Goal: Task Accomplishment & Management: Manage account settings

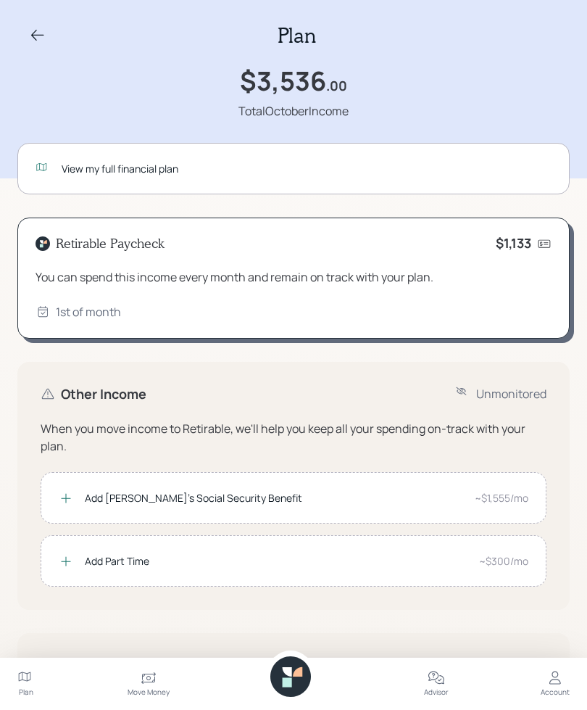
click at [34, 670] on icon at bounding box center [25, 678] width 17 height 17
click at [149, 675] on icon at bounding box center [148, 679] width 14 height 12
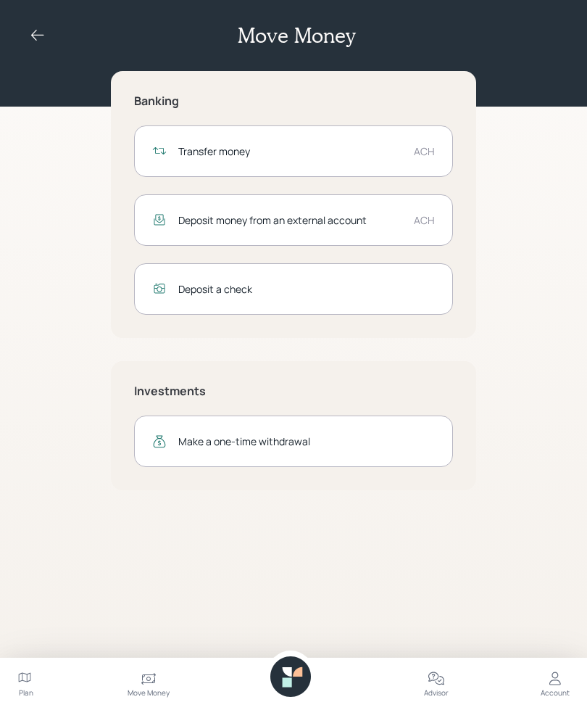
click at [557, 675] on icon at bounding box center [554, 678] width 17 height 17
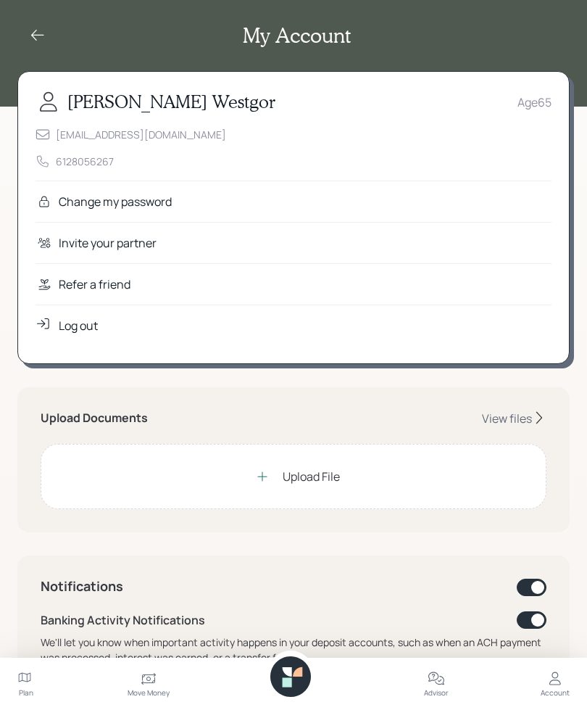
click at [38, 43] on icon at bounding box center [37, 35] width 17 height 17
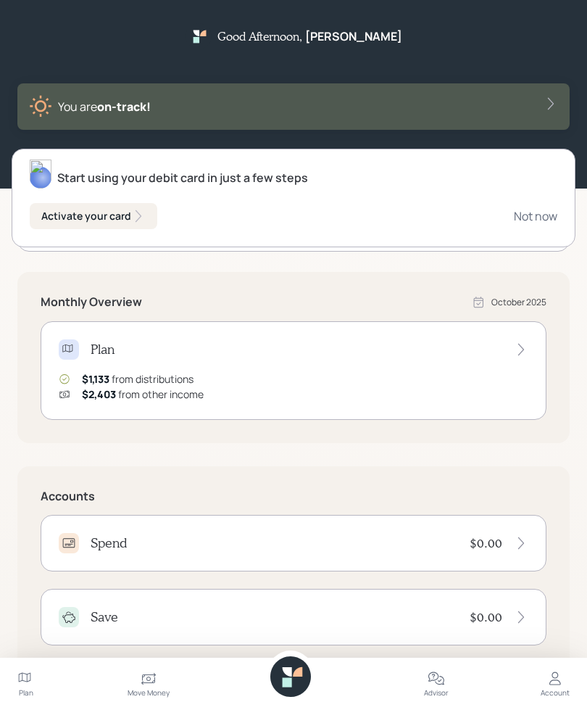
click at [125, 218] on div "Activate your card" at bounding box center [93, 216] width 104 height 14
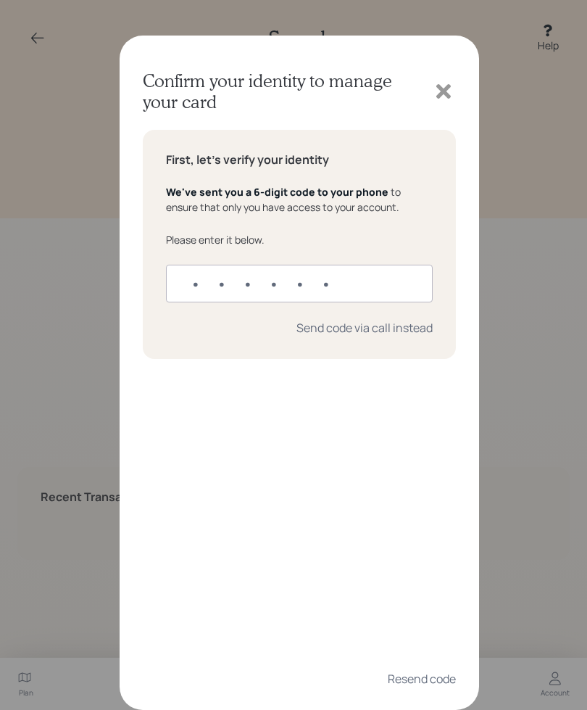
click at [225, 282] on input "text" at bounding box center [299, 284] width 267 height 38
type input "108975"
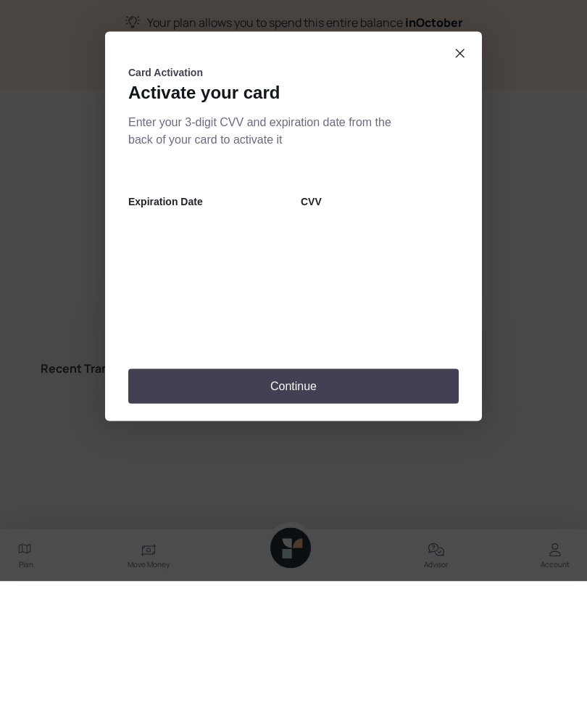
click at [383, 497] on button "Continue" at bounding box center [293, 514] width 330 height 35
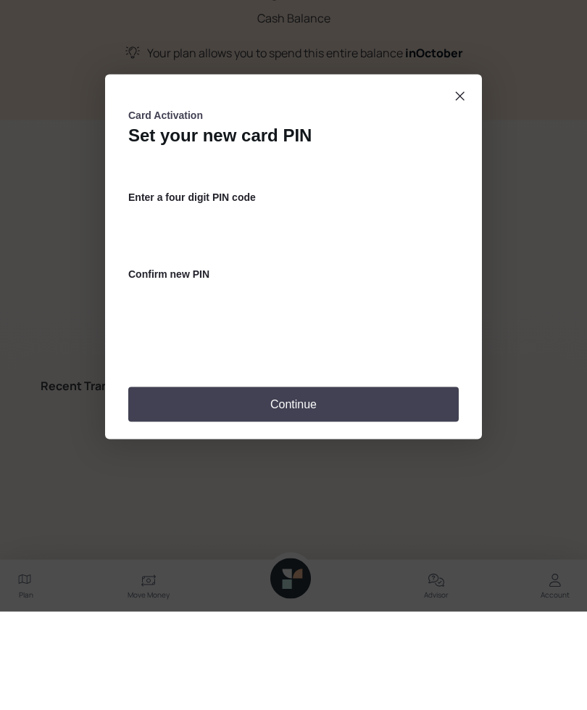
click at [394, 485] on button "Continue" at bounding box center [293, 502] width 330 height 35
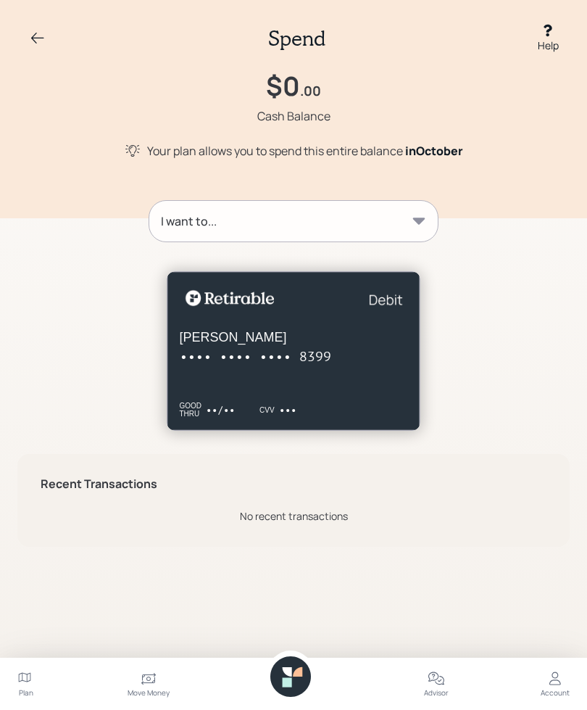
click at [417, 225] on icon at bounding box center [419, 221] width 14 height 14
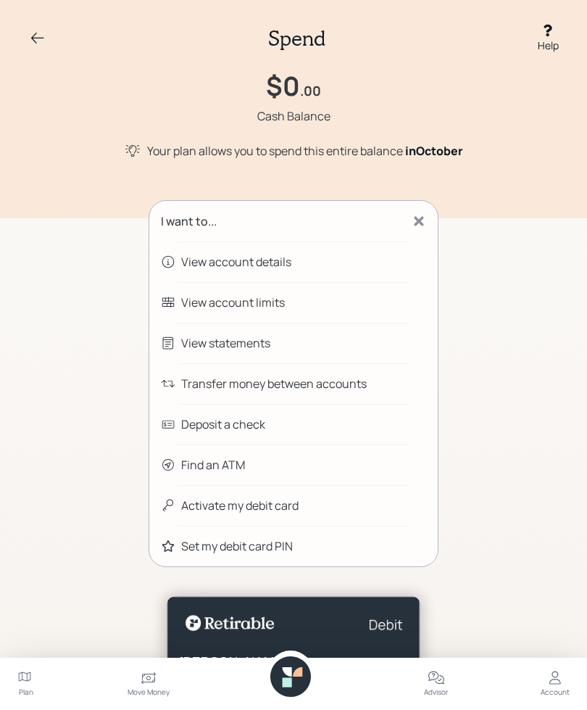
click at [42, 41] on icon at bounding box center [37, 38] width 17 height 17
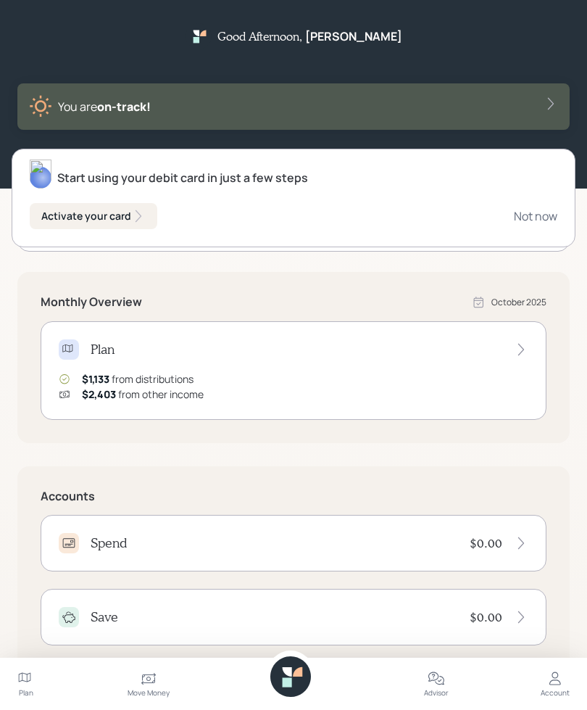
click at [251, 210] on div "Activate your card Not now" at bounding box center [293, 216] width 527 height 26
click at [188, 378] on div "$1,133 from distributions" at bounding box center [138, 378] width 112 height 15
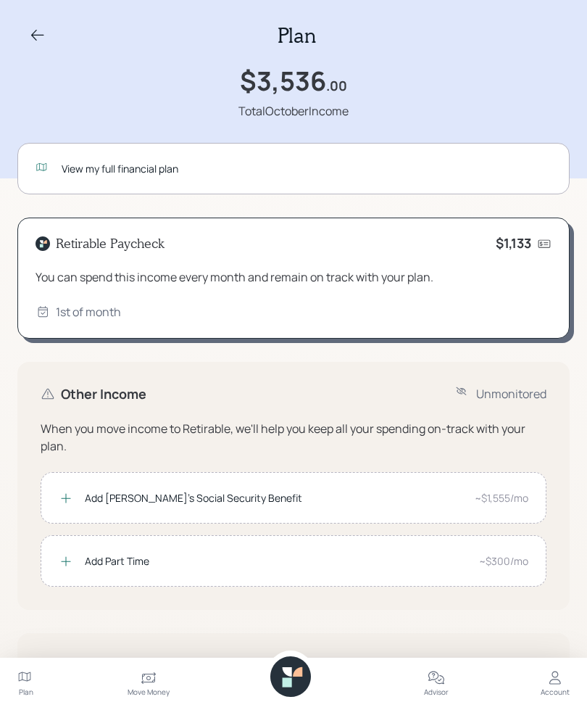
click at [260, 261] on div "Retirable Paycheck $1,133 You can spend this income every month and remain on t…" at bounding box center [293, 278] width 552 height 122
click at [538, 245] on icon at bounding box center [544, 243] width 14 height 14
click at [543, 244] on icon at bounding box center [544, 243] width 14 height 14
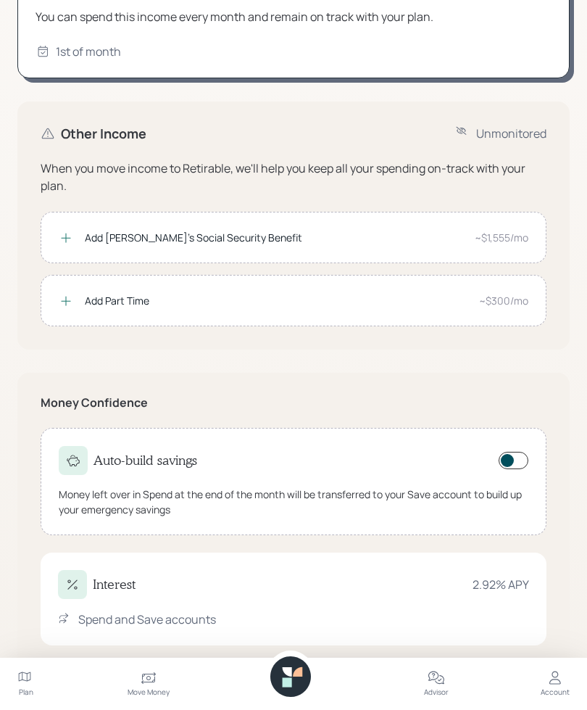
scroll to position [259, 0]
click at [141, 698] on div "Move Money" at bounding box center [149, 692] width 42 height 11
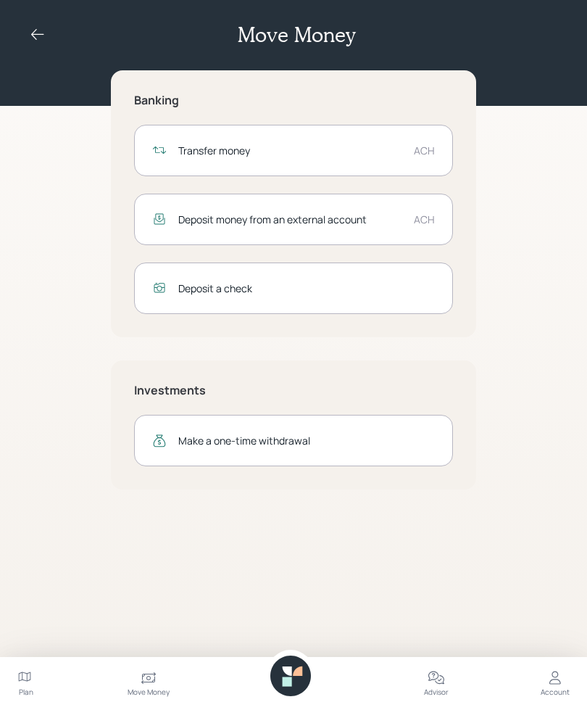
click at [368, 149] on div "Transfer money" at bounding box center [290, 151] width 224 height 15
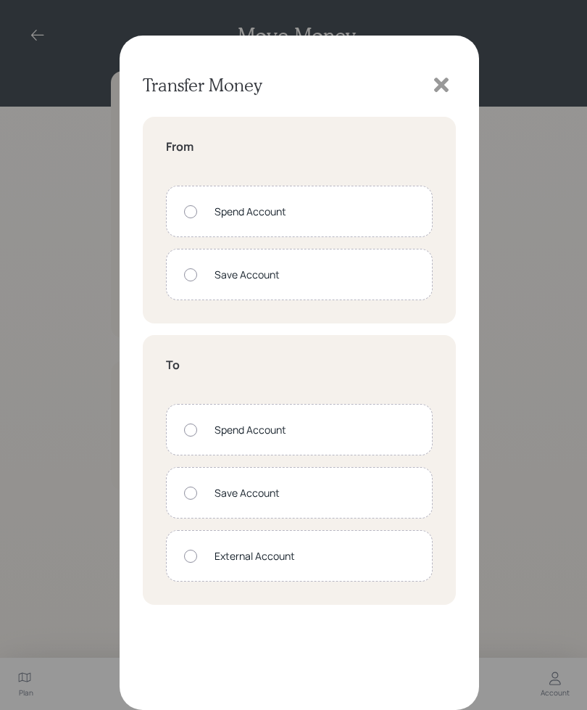
click at [435, 93] on icon at bounding box center [442, 85] width 22 height 22
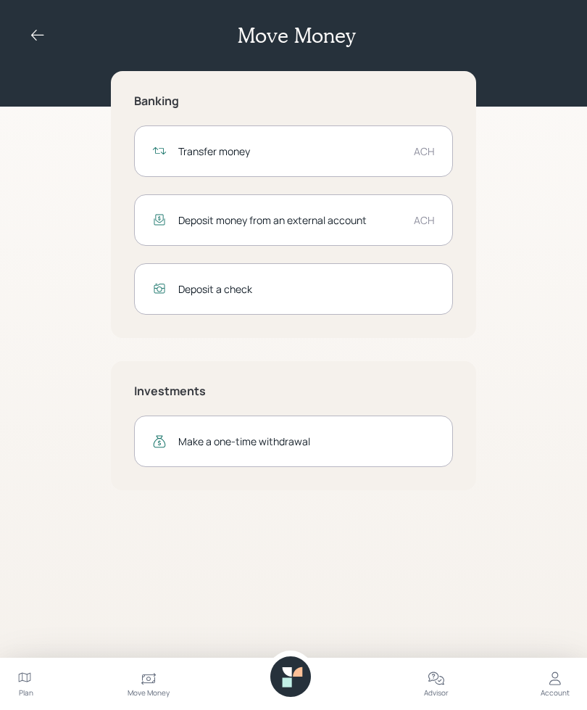
click at [45, 27] on icon at bounding box center [37, 35] width 17 height 17
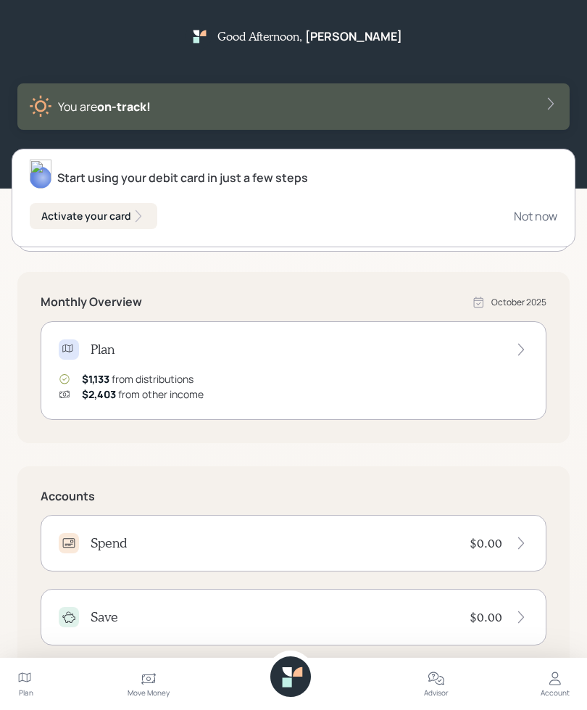
click at [514, 349] on icon at bounding box center [521, 349] width 14 height 14
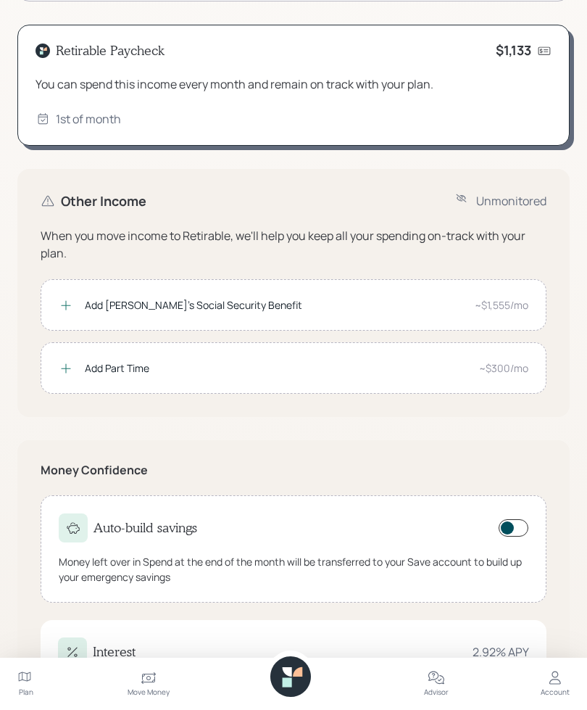
scroll to position [192, 0]
click at [144, 687] on icon at bounding box center [148, 678] width 17 height 17
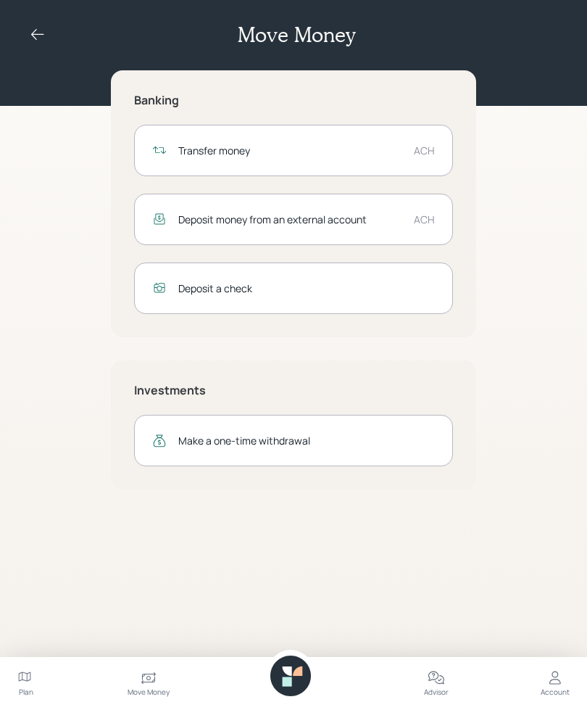
click at [330, 144] on div "Transfer money" at bounding box center [290, 151] width 224 height 15
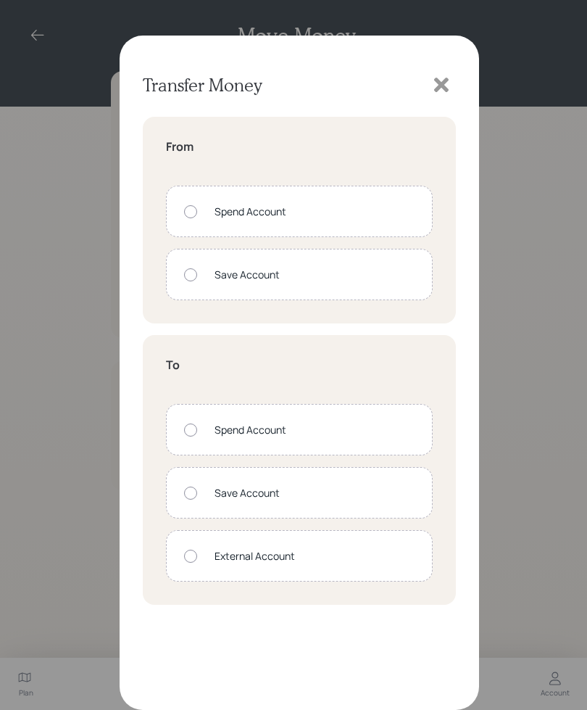
click at [194, 212] on div at bounding box center [190, 211] width 13 height 13
radio input "true"
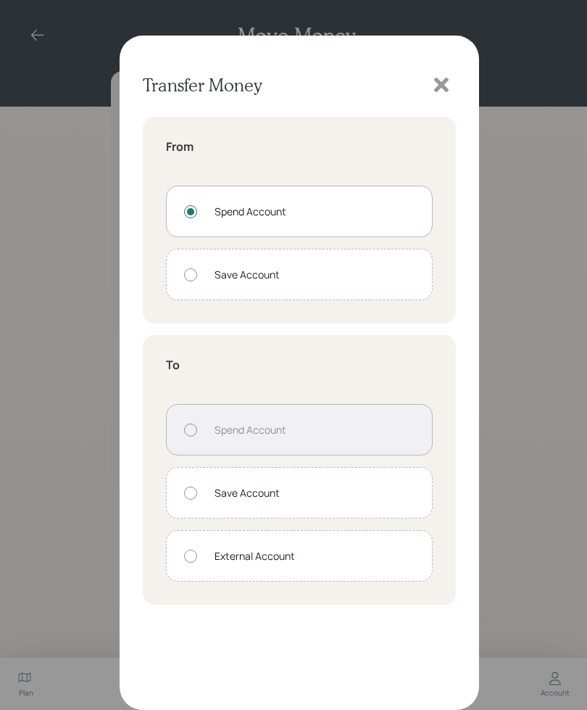
click at [188, 560] on div at bounding box center [190, 555] width 13 height 13
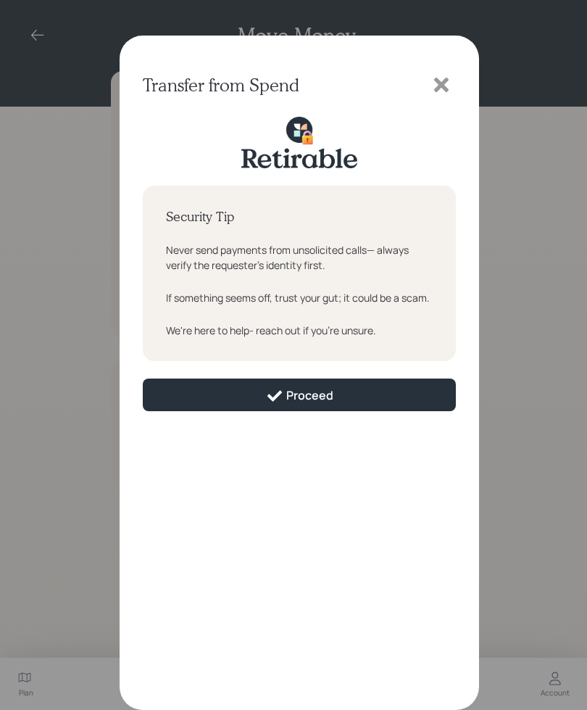
click at [442, 95] on icon at bounding box center [442, 85] width 22 height 22
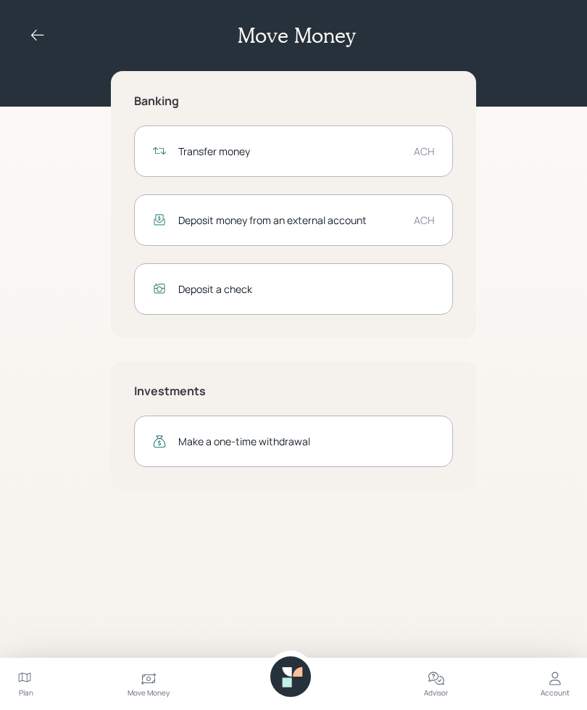
click at [530, 232] on div "Banking Transfer money ACH Deposit money from an external account ACH Deposit a…" at bounding box center [293, 280] width 552 height 419
